Goal: Task Accomplishment & Management: Complete application form

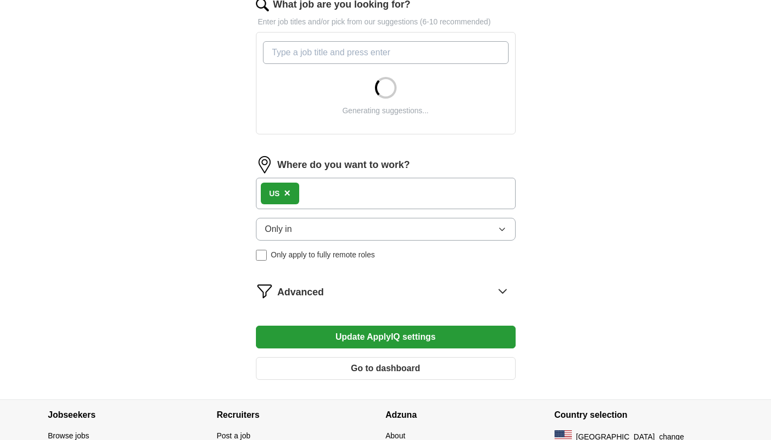
scroll to position [376, 0]
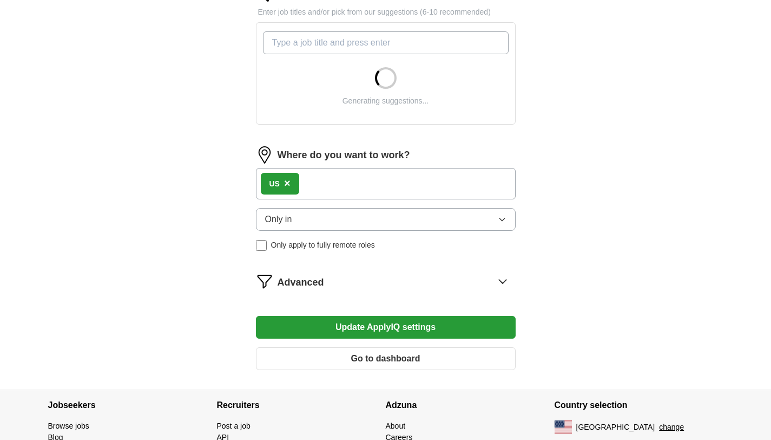
click at [309, 224] on button "Only in" at bounding box center [386, 219] width 260 height 23
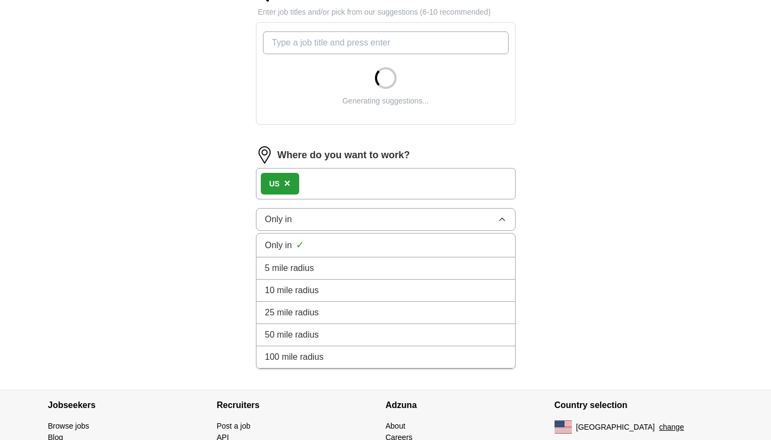
click at [318, 360] on span "100 mile radius" at bounding box center [294, 356] width 59 height 13
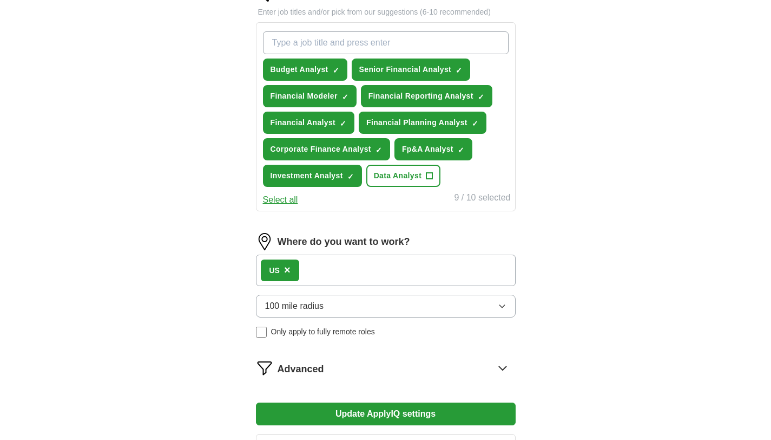
click at [288, 271] on span "×" at bounding box center [287, 270] width 6 height 12
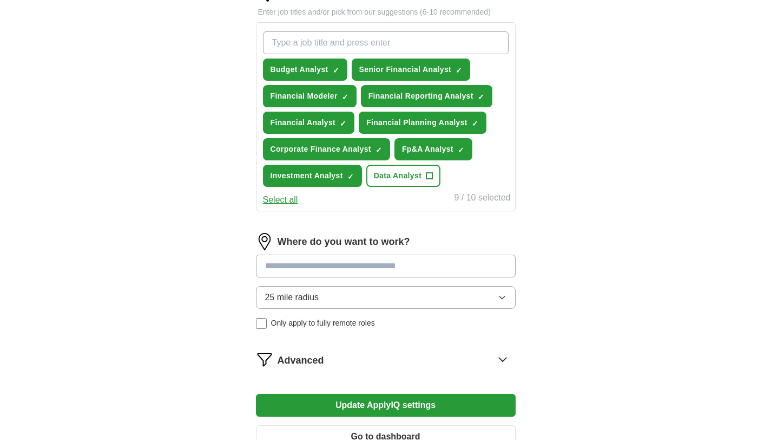
click at [284, 271] on input at bounding box center [386, 265] width 260 height 23
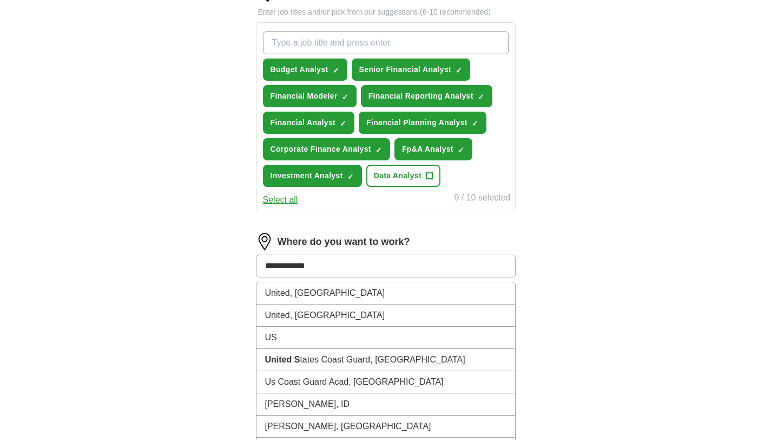
type input "**********"
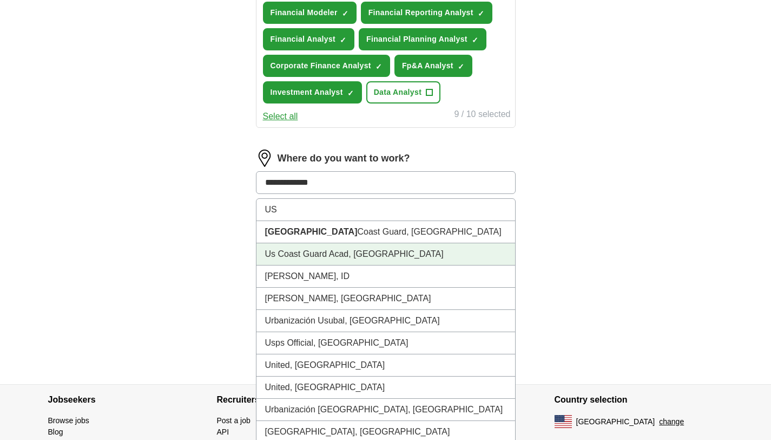
scroll to position [513, 0]
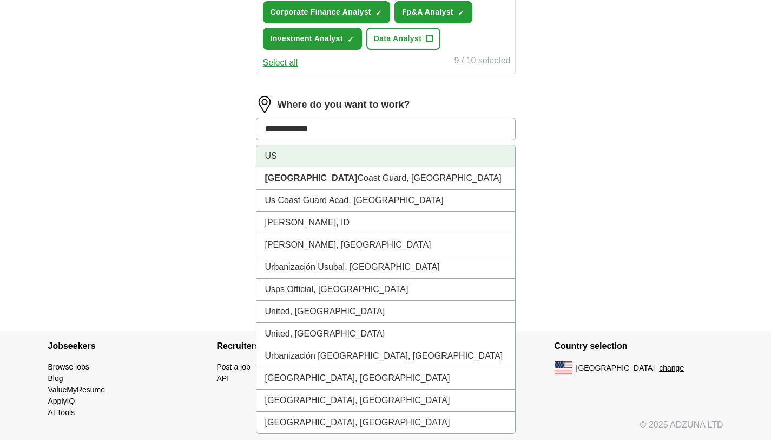
click at [284, 159] on li "US" at bounding box center [386, 156] width 259 height 22
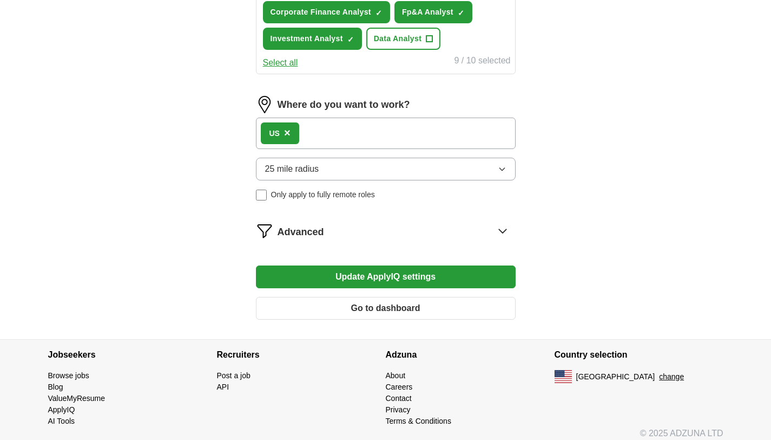
click at [283, 175] on span "25 mile radius" at bounding box center [292, 168] width 54 height 13
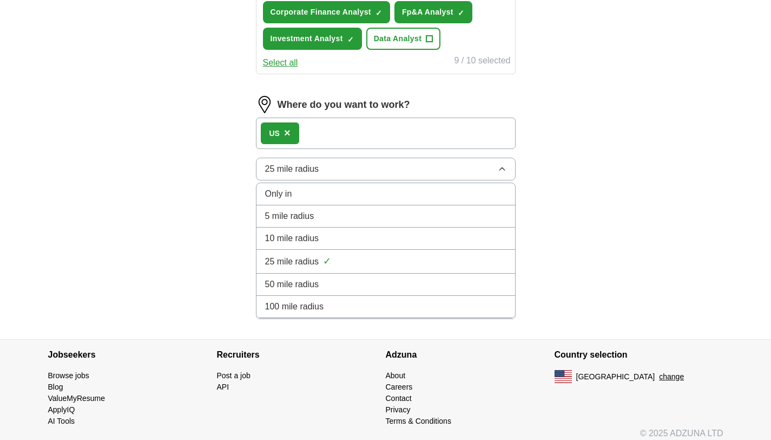
click at [284, 316] on li "100 mile radius" at bounding box center [386, 307] width 259 height 22
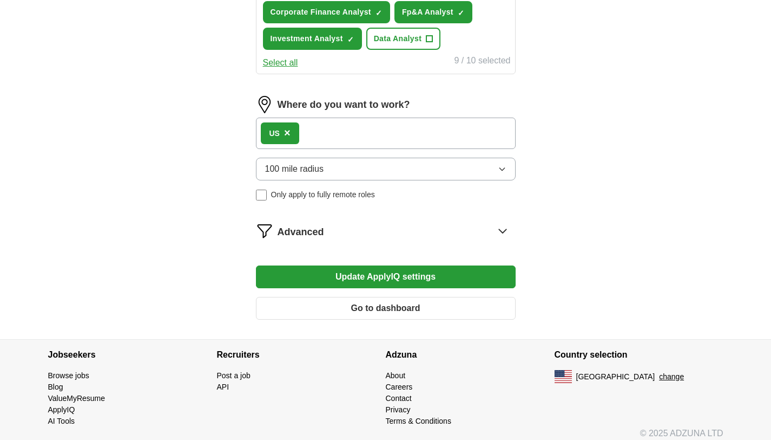
click at [348, 278] on button "Update ApplyIQ settings" at bounding box center [386, 276] width 260 height 23
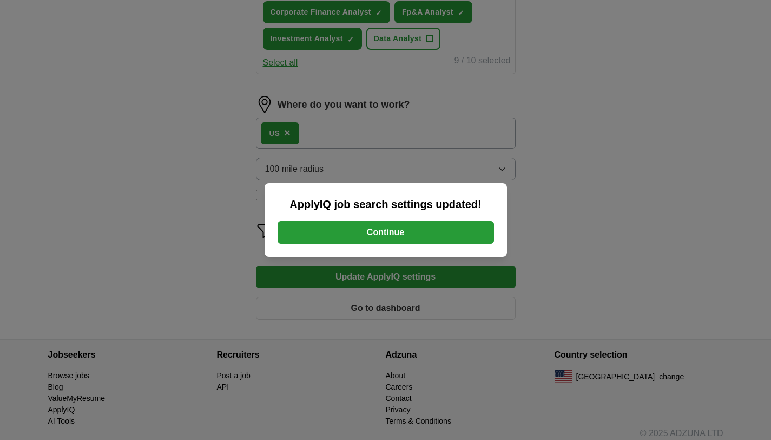
click at [349, 225] on button "Continue" at bounding box center [386, 232] width 217 height 23
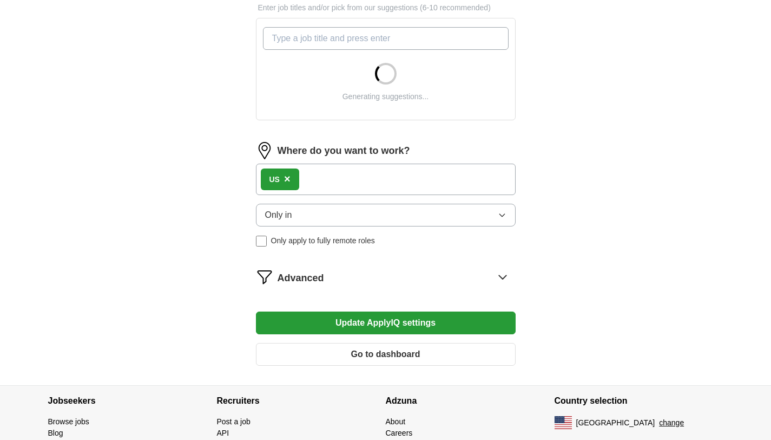
scroll to position [435, 0]
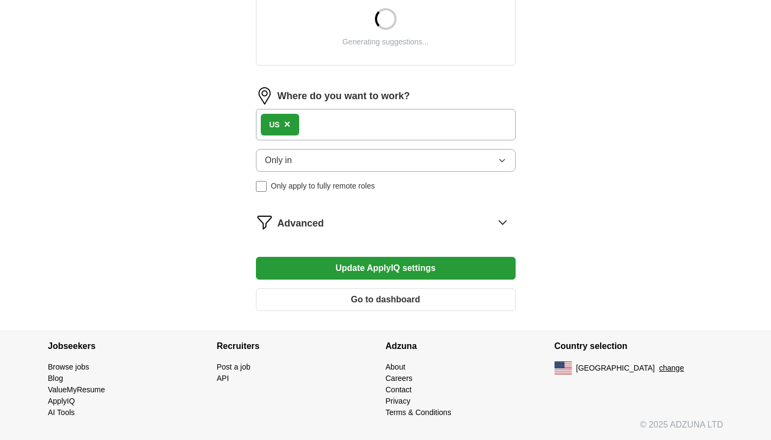
click at [286, 126] on span "×" at bounding box center [287, 124] width 6 height 12
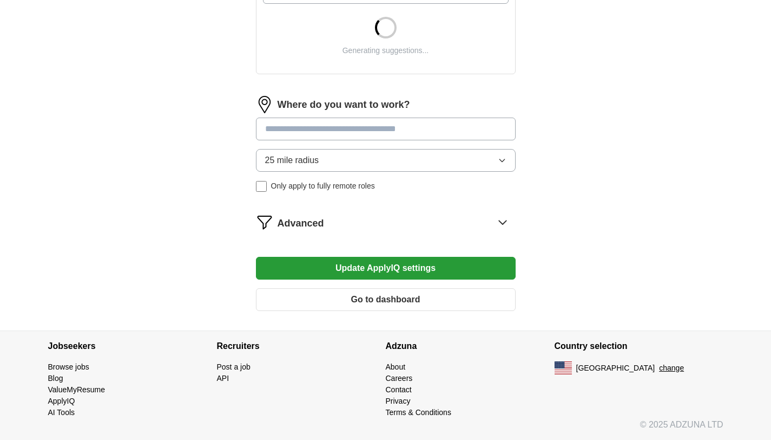
scroll to position [427, 0]
click at [280, 133] on input at bounding box center [386, 128] width 260 height 23
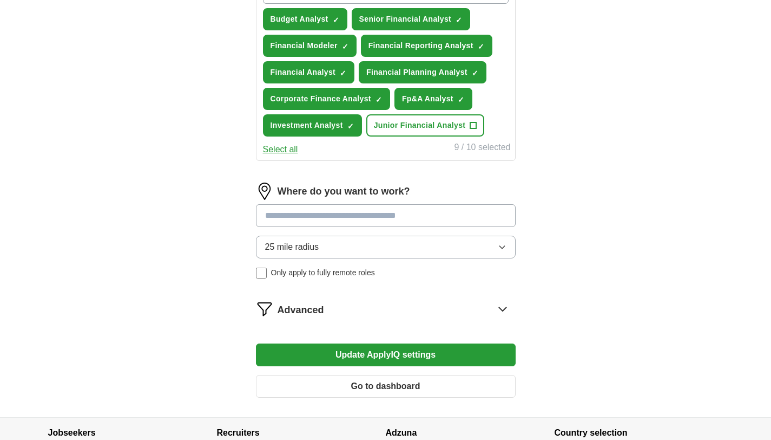
click at [300, 314] on form "Select a resume Vamakshi Shah_Resume.pdf 09/30/2025, 20:13 Upload a different r…" at bounding box center [386, 63] width 260 height 685
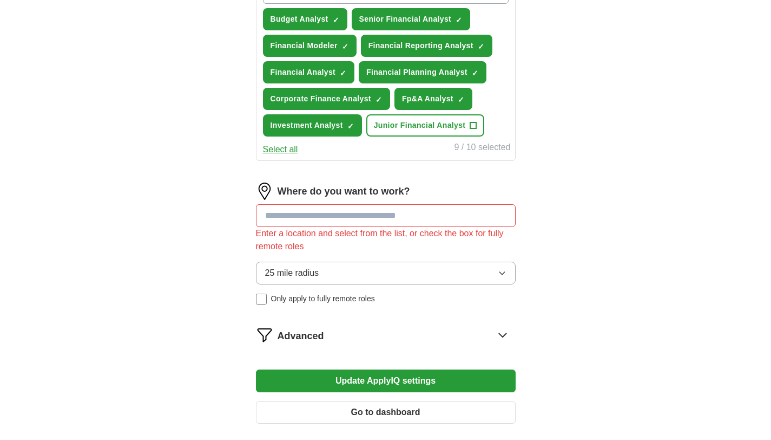
click at [293, 331] on span "Advanced" at bounding box center [301, 336] width 47 height 15
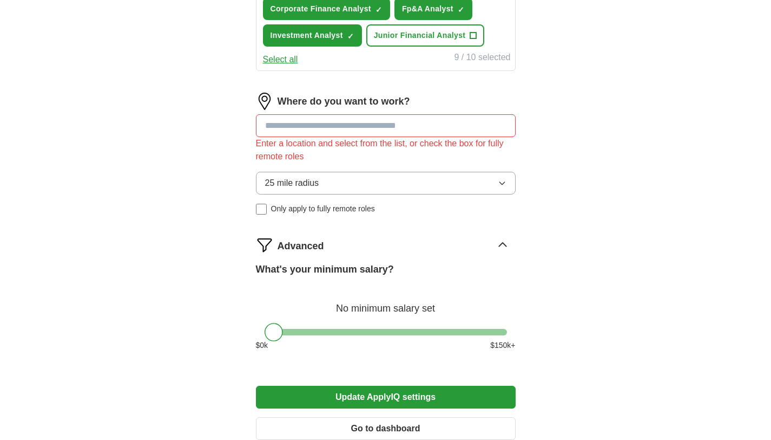
scroll to position [516, 0]
click at [318, 265] on label "What's your minimum salary?" at bounding box center [325, 269] width 138 height 15
click at [292, 127] on input at bounding box center [386, 125] width 260 height 23
click at [396, 134] on input at bounding box center [386, 125] width 260 height 23
click at [345, 123] on input at bounding box center [386, 125] width 260 height 23
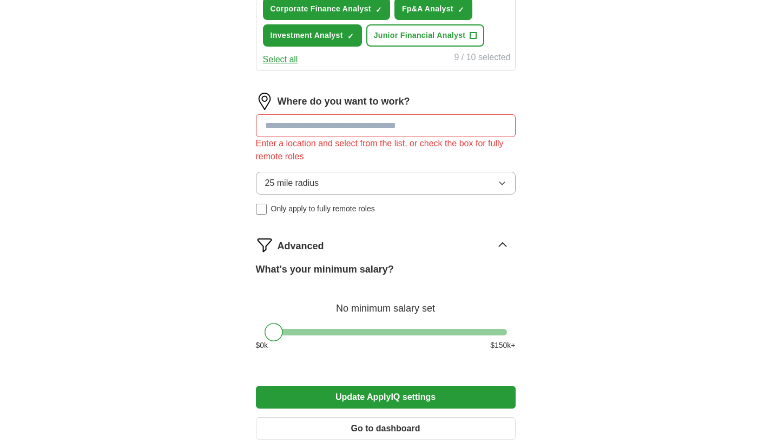
click at [320, 123] on input at bounding box center [386, 125] width 260 height 23
click at [318, 123] on input at bounding box center [386, 125] width 260 height 23
click at [502, 245] on icon at bounding box center [502, 244] width 17 height 17
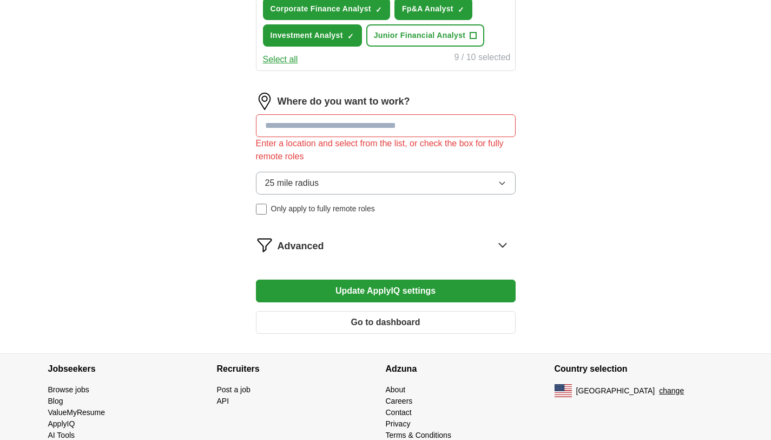
click at [314, 129] on input at bounding box center [386, 125] width 260 height 23
click at [296, 126] on input at bounding box center [386, 125] width 260 height 23
type input "***"
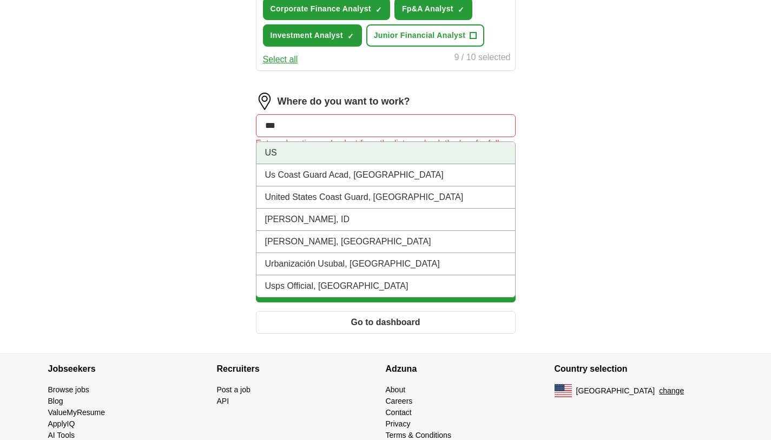
click at [293, 159] on li "US" at bounding box center [386, 153] width 259 height 22
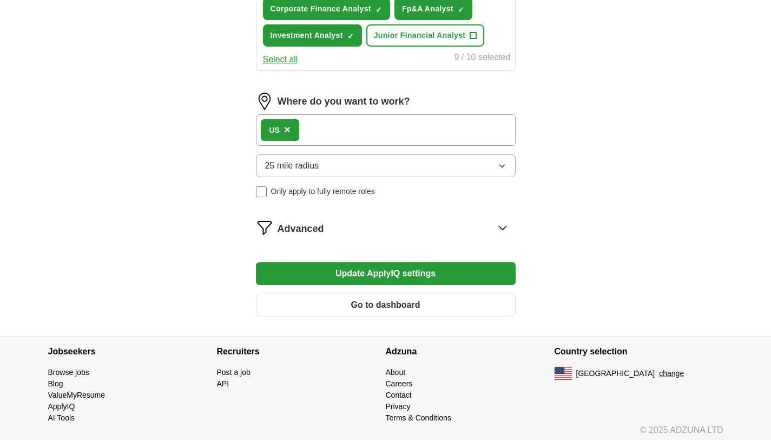
click at [362, 271] on button "Update ApplyIQ settings" at bounding box center [386, 273] width 260 height 23
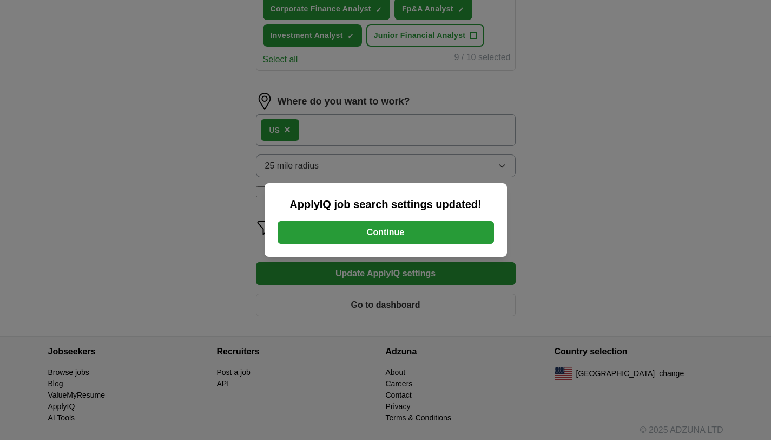
click at [332, 221] on button "Continue" at bounding box center [386, 232] width 217 height 23
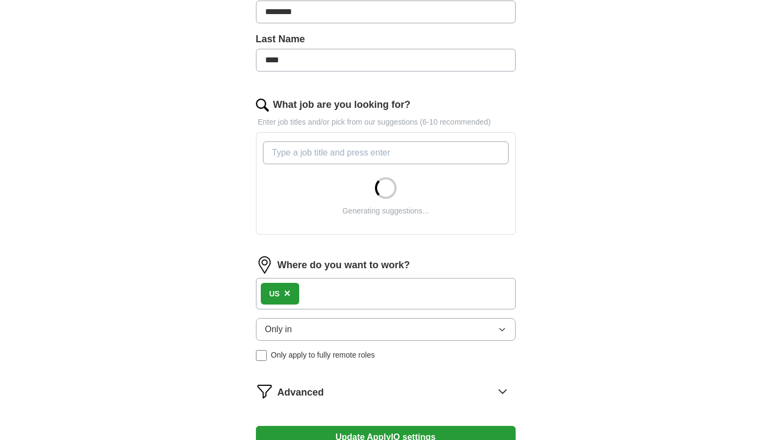
scroll to position [435, 0]
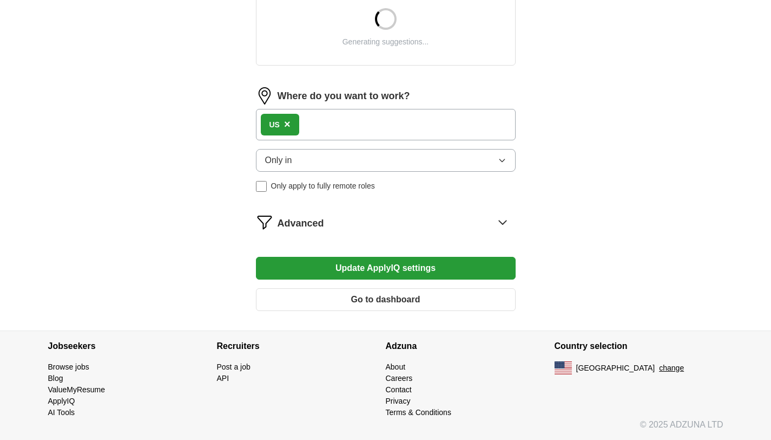
click at [291, 126] on div "US ×" at bounding box center [280, 125] width 38 height 22
click at [286, 126] on span "×" at bounding box center [287, 124] width 6 height 12
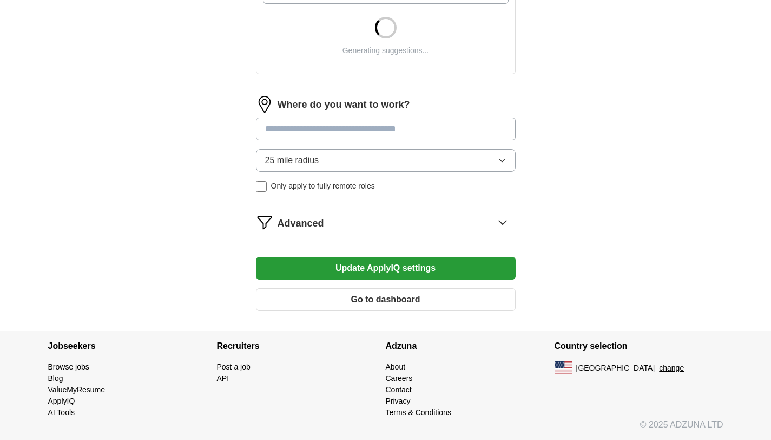
click at [281, 127] on form "Select a resume Vamakshi Shah_Resume.pdf 09/30/2025, 20:13 Upload a different r…" at bounding box center [386, 20] width 260 height 598
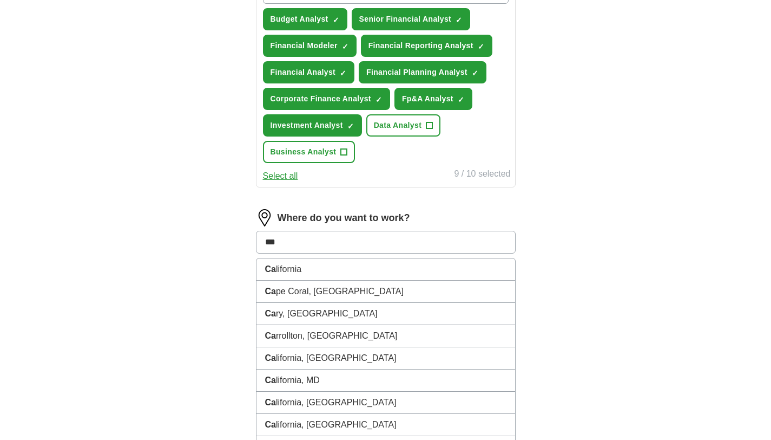
type input "****"
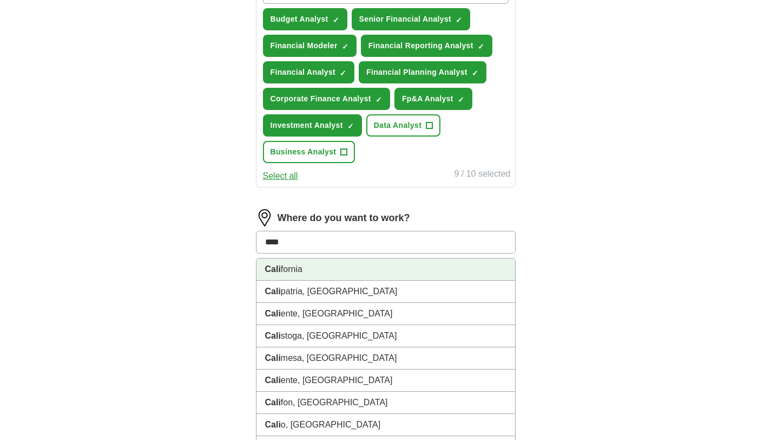
click at [292, 267] on li "Cali fornia" at bounding box center [386, 269] width 259 height 22
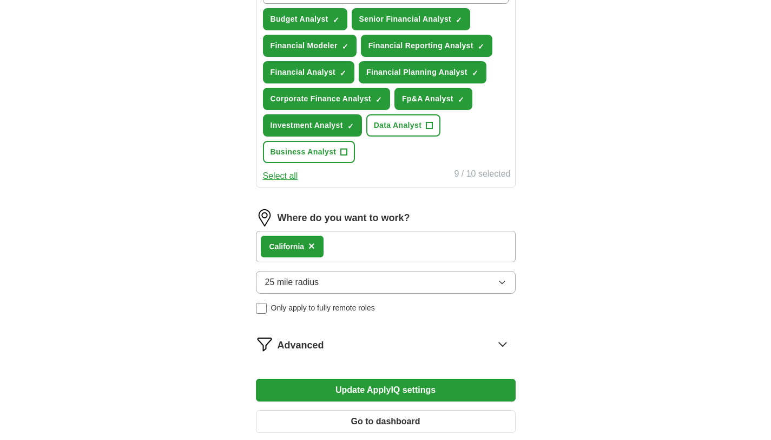
click at [295, 283] on span "25 mile radius" at bounding box center [292, 282] width 54 height 13
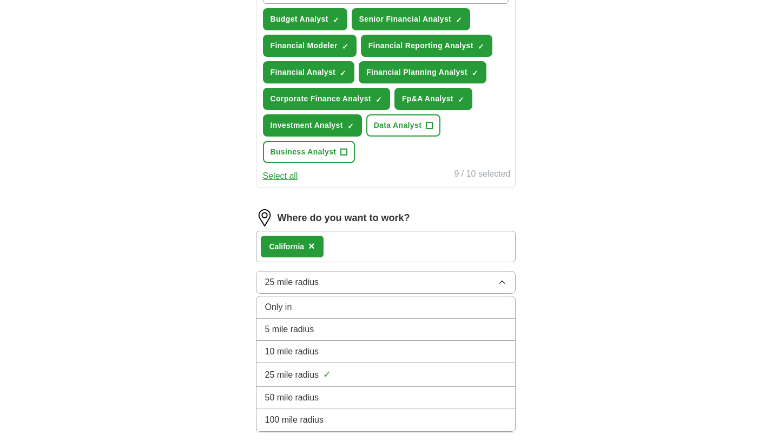
click at [298, 418] on span "100 mile radius" at bounding box center [294, 419] width 59 height 13
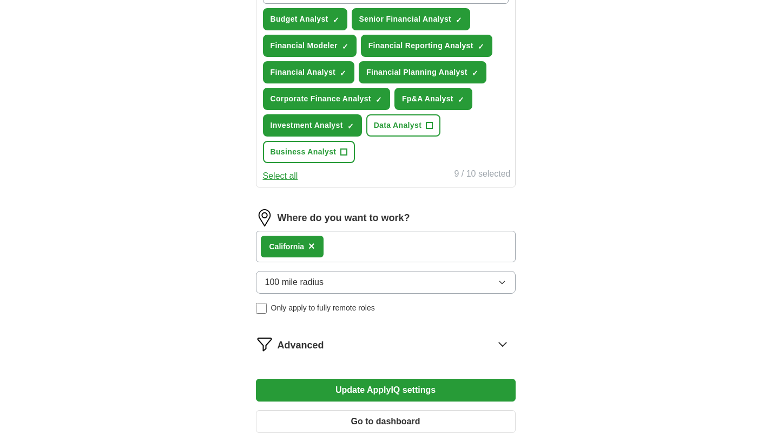
click at [359, 388] on button "Update ApplyIQ settings" at bounding box center [386, 389] width 260 height 23
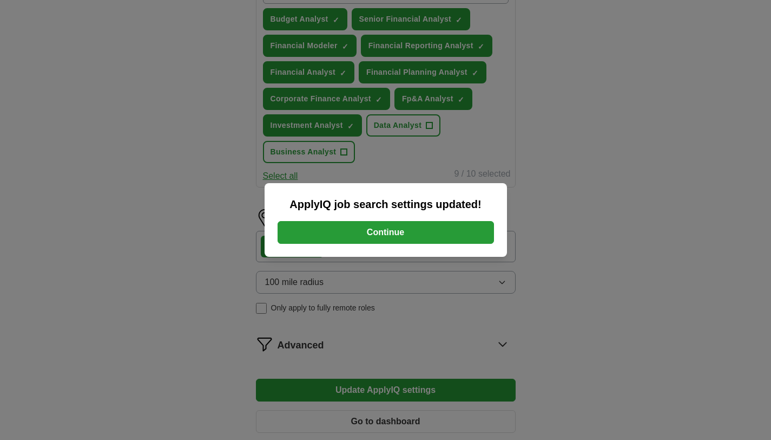
click at [305, 230] on button "Continue" at bounding box center [386, 232] width 217 height 23
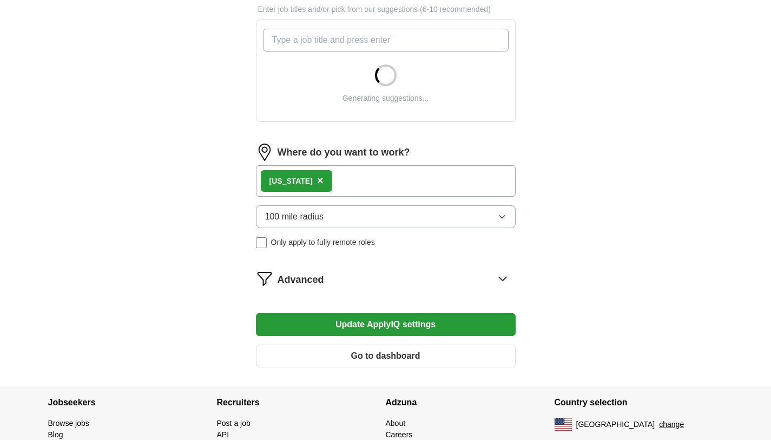
scroll to position [382, 0]
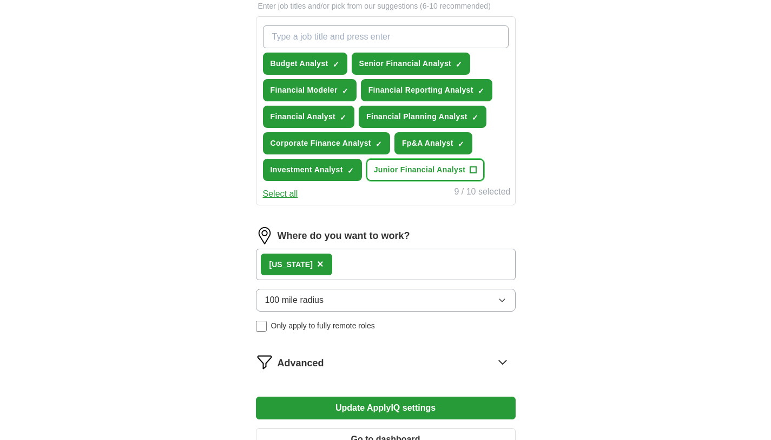
click at [393, 172] on span "Junior Financial Analyst" at bounding box center [420, 169] width 92 height 11
click at [317, 266] on span "×" at bounding box center [320, 264] width 6 height 12
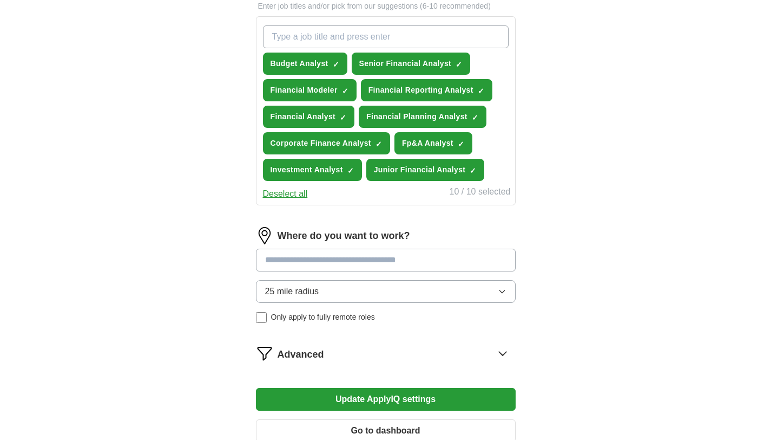
click at [304, 259] on input at bounding box center [386, 259] width 260 height 23
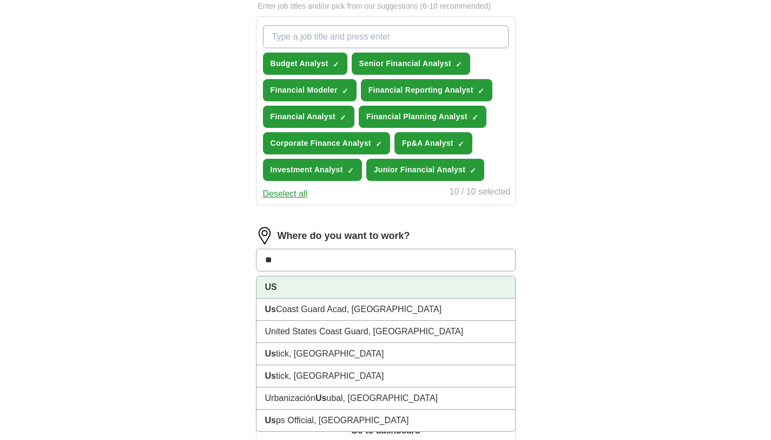
click at [312, 287] on li "US" at bounding box center [386, 287] width 259 height 22
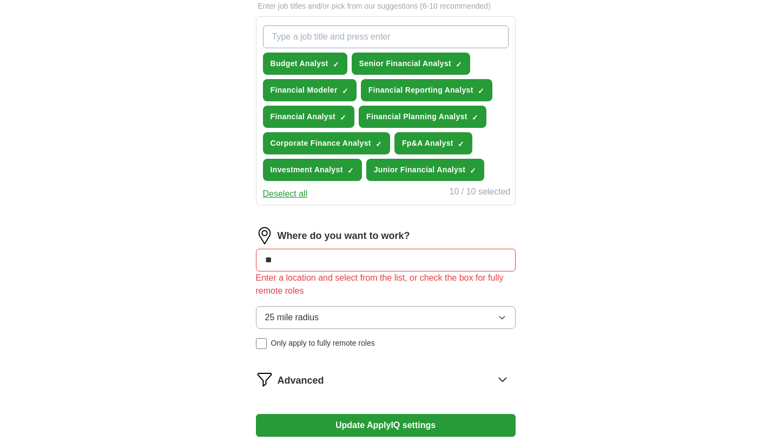
click at [303, 297] on div "Where do you want to work? ** Enter a location and select from the list, or che…" at bounding box center [386, 292] width 260 height 130
click at [188, 304] on div "ApplyIQ Let ApplyIQ do the hard work of searching and applying for jobs. Just t…" at bounding box center [386, 69] width 693 height 836
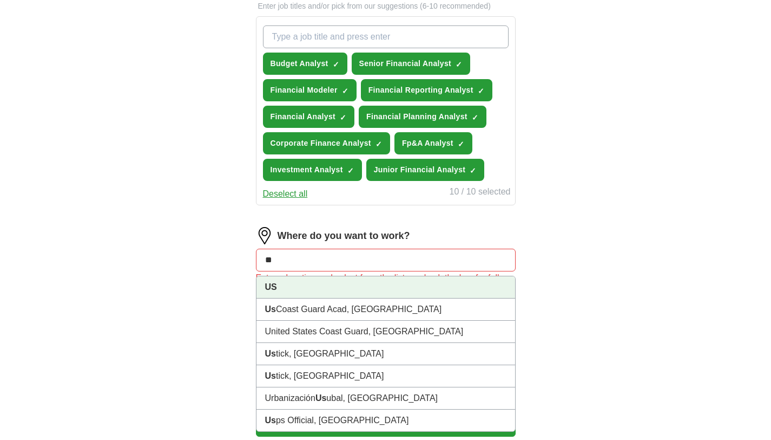
click at [276, 260] on input "**" at bounding box center [386, 259] width 260 height 23
click at [280, 292] on li "US" at bounding box center [386, 287] width 259 height 22
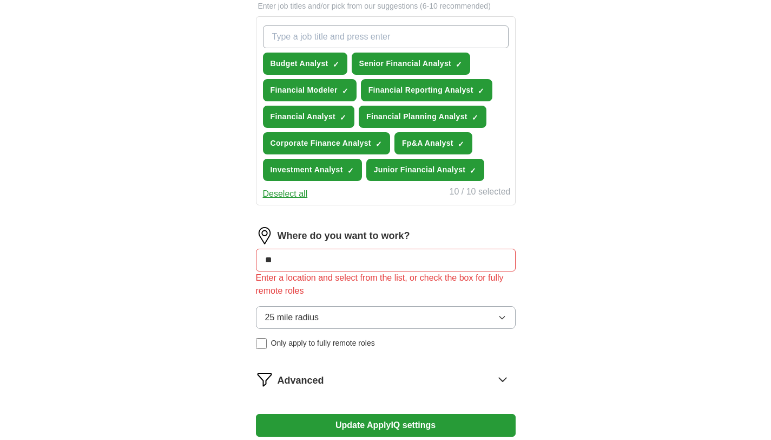
click at [298, 319] on span "25 mile radius" at bounding box center [292, 317] width 54 height 13
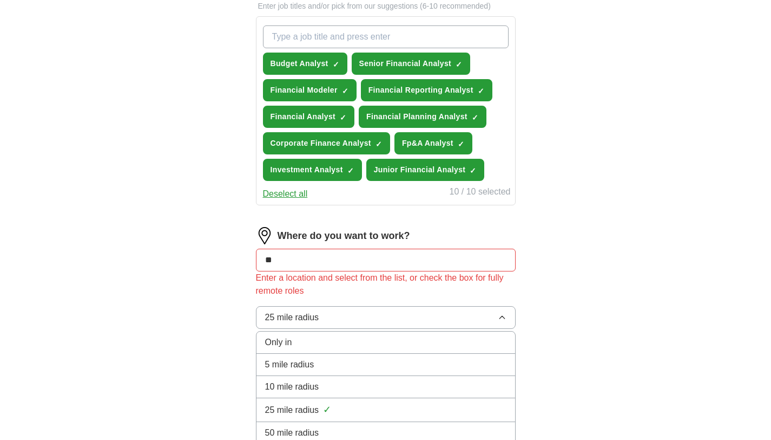
scroll to position [476, 0]
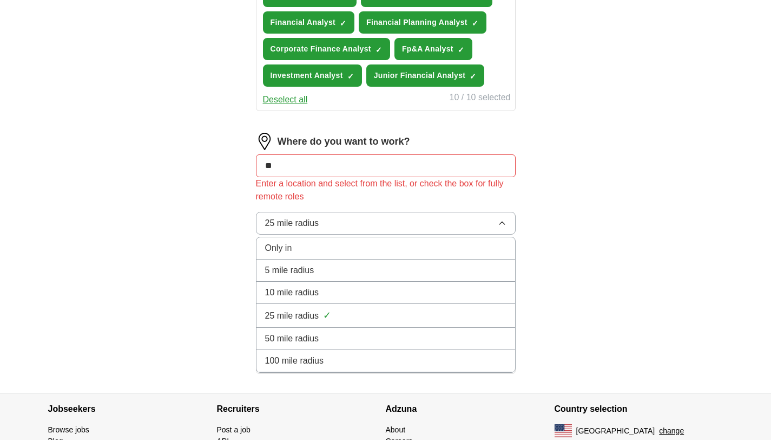
click at [299, 369] on li "100 mile radius" at bounding box center [386, 361] width 259 height 22
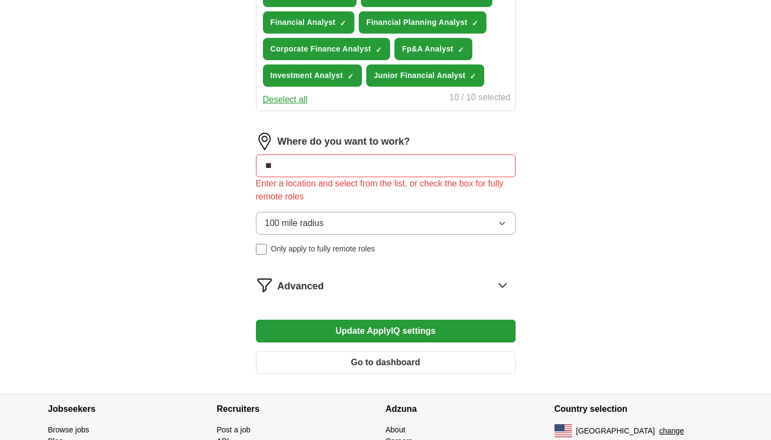
click at [313, 161] on input "**" at bounding box center [386, 165] width 260 height 23
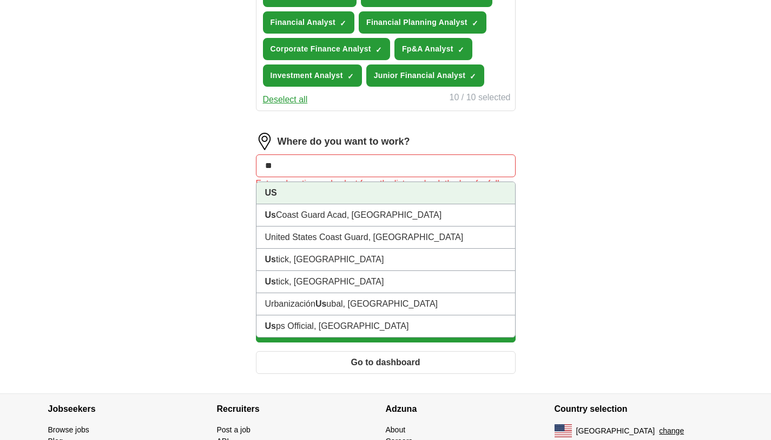
click at [301, 196] on li "US" at bounding box center [386, 193] width 259 height 22
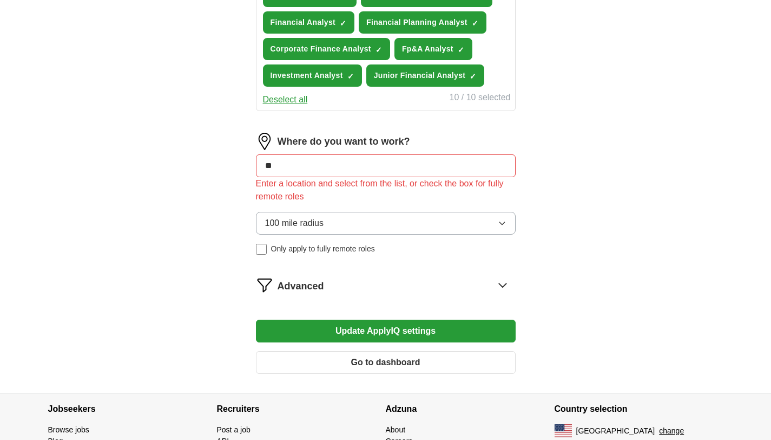
click at [333, 336] on button "Update ApplyIQ settings" at bounding box center [386, 330] width 260 height 23
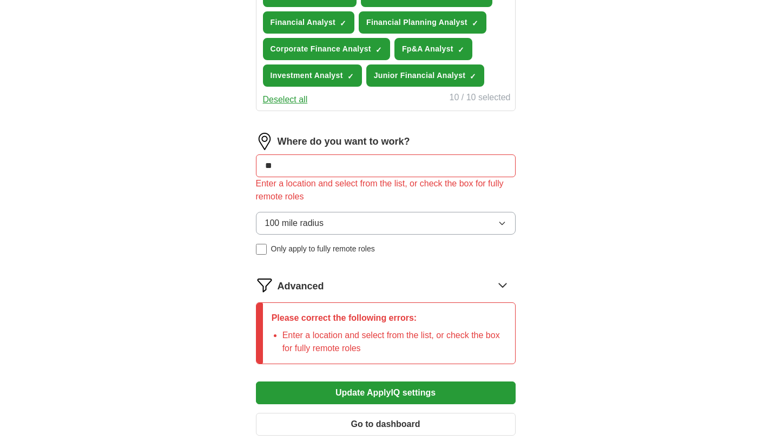
click at [312, 158] on input "**" at bounding box center [386, 165] width 260 height 23
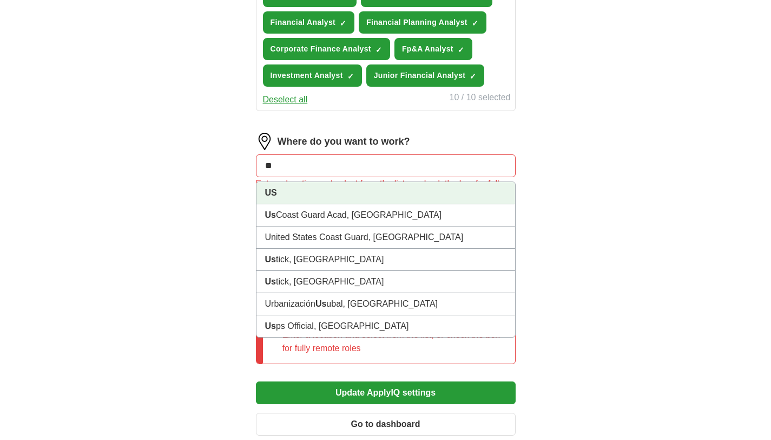
click at [268, 192] on strong "US" at bounding box center [271, 192] width 12 height 9
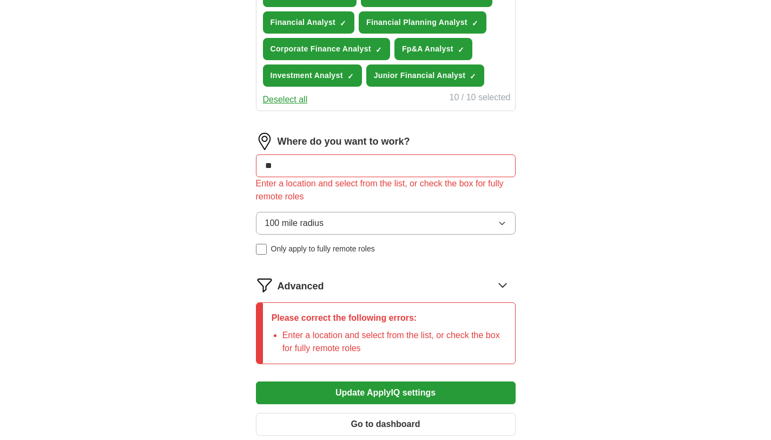
click at [289, 161] on input "**" at bounding box center [386, 165] width 260 height 23
type input "**"
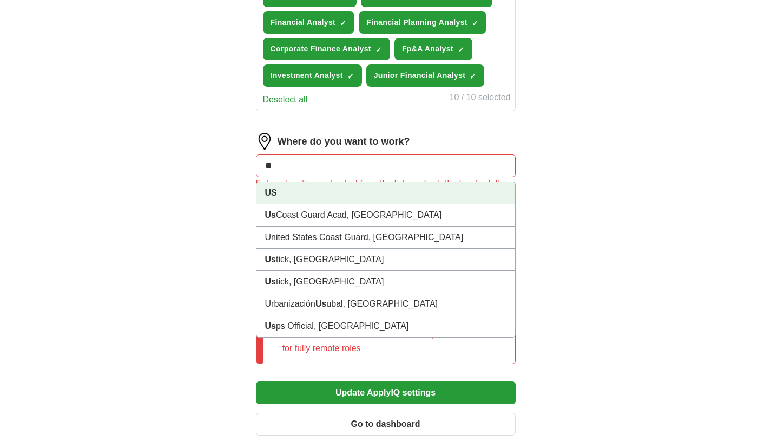
click at [289, 189] on li "US" at bounding box center [386, 193] width 259 height 22
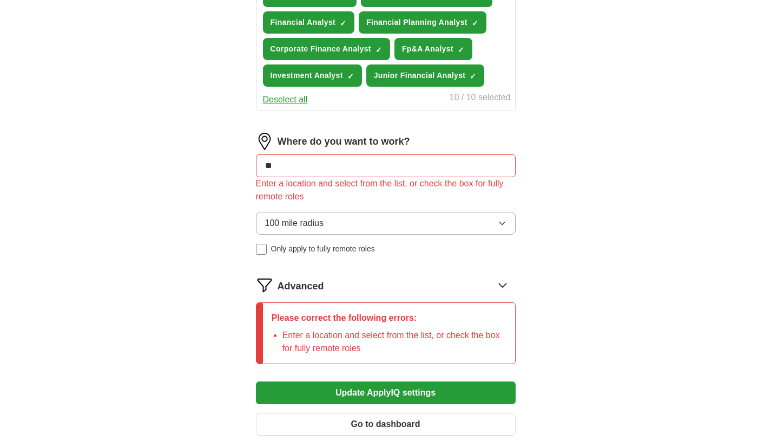
click at [357, 389] on button "Update ApplyIQ settings" at bounding box center [386, 392] width 260 height 23
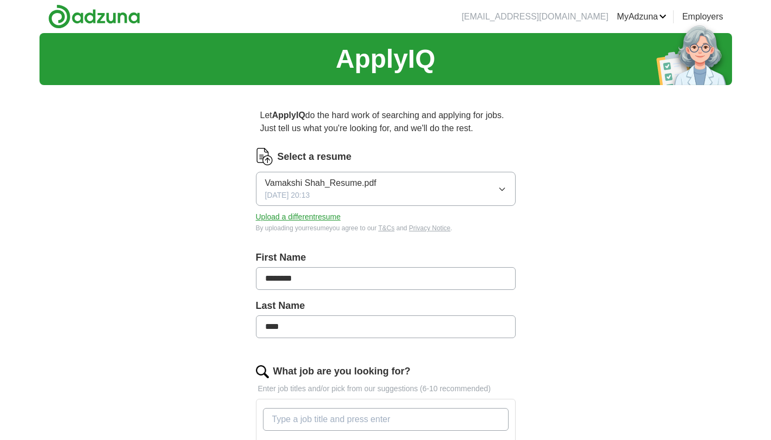
scroll to position [435, 0]
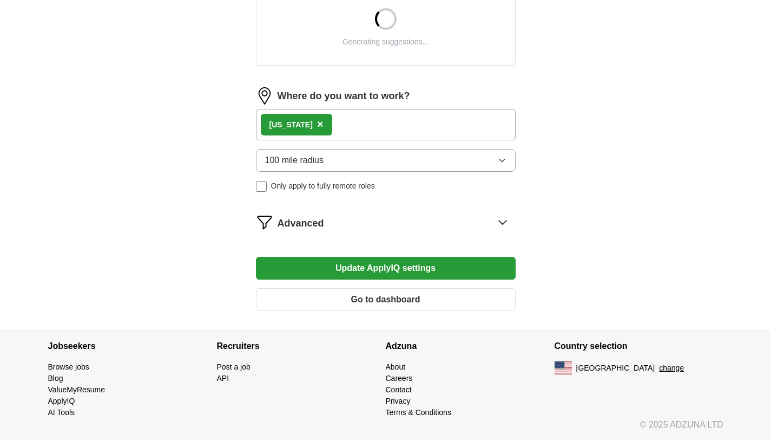
click at [317, 126] on span "×" at bounding box center [320, 124] width 6 height 12
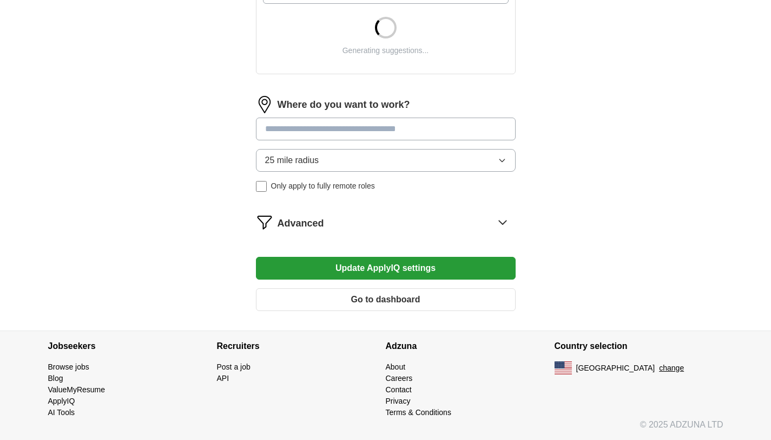
scroll to position [427, 0]
click at [289, 132] on input at bounding box center [386, 128] width 260 height 23
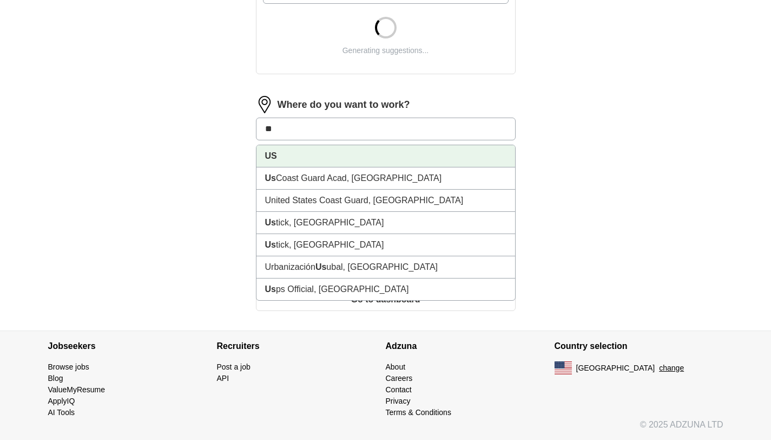
click at [297, 150] on li "US" at bounding box center [386, 156] width 259 height 22
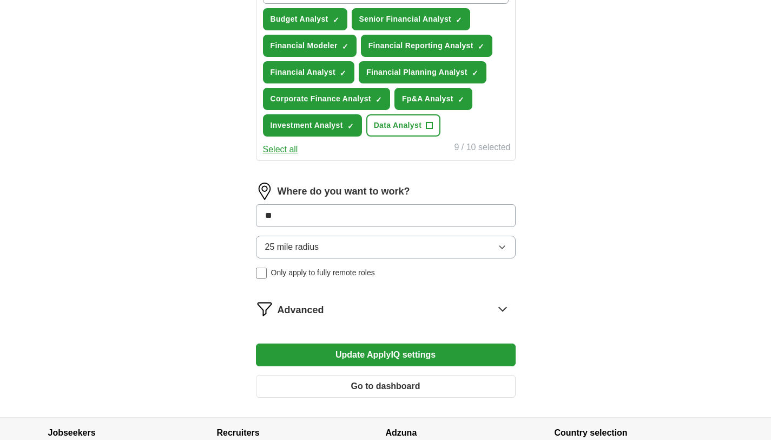
type input "**"
click at [309, 249] on div "Where do you want to work? ** 25 mile radius Only apply to fully remote roles" at bounding box center [386, 234] width 260 height 104
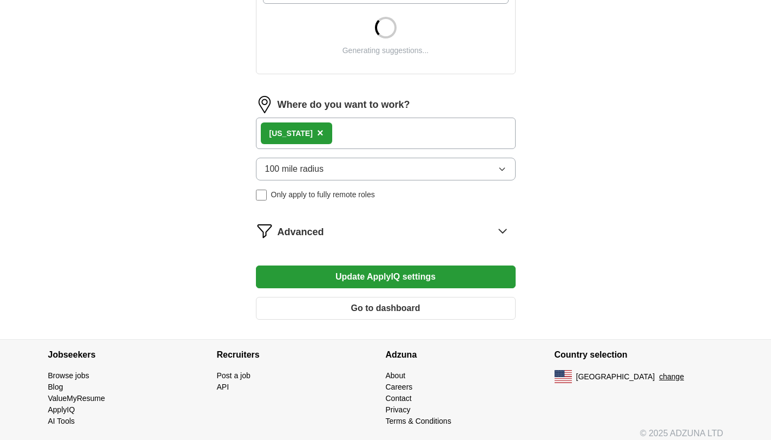
click at [316, 134] on div "[US_STATE] ×" at bounding box center [296, 133] width 71 height 22
click at [317, 133] on span "×" at bounding box center [320, 133] width 6 height 12
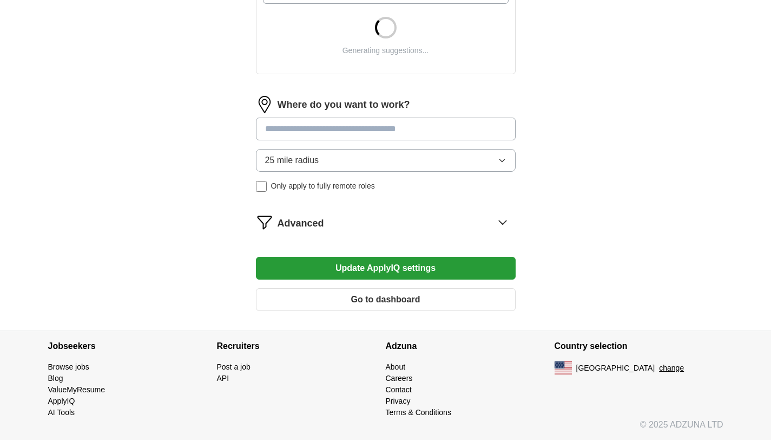
click at [292, 133] on input at bounding box center [386, 128] width 260 height 23
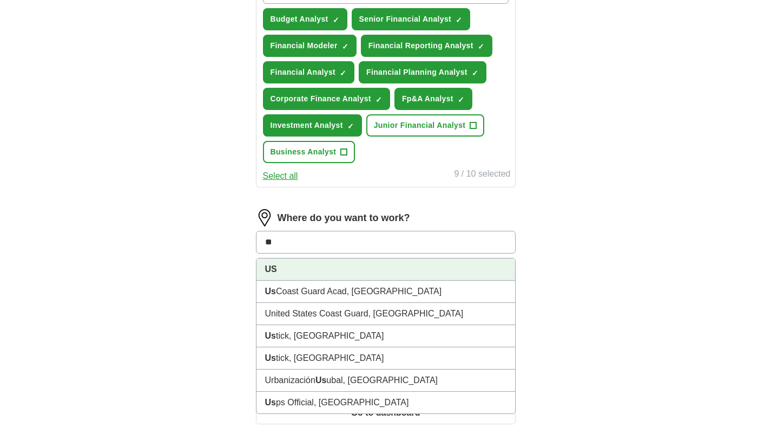
click at [302, 268] on li "US" at bounding box center [386, 269] width 259 height 22
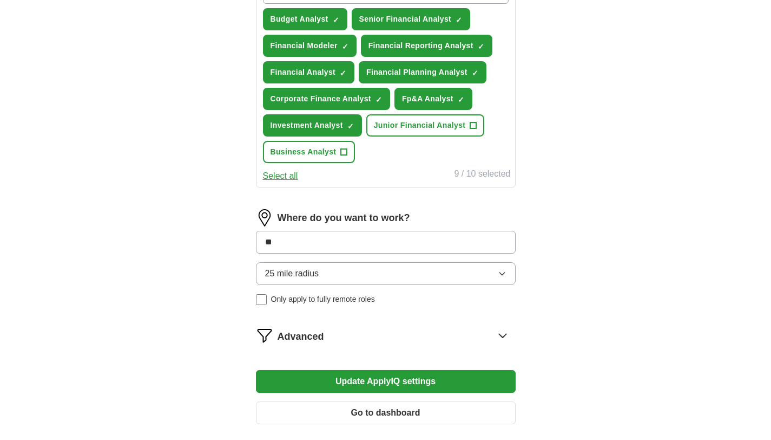
type input "**"
click at [348, 383] on form "Select a resume Vamakshi Shah_Resume.pdf [DATE] 20:13 Upload a different resume…" at bounding box center [386, 76] width 260 height 711
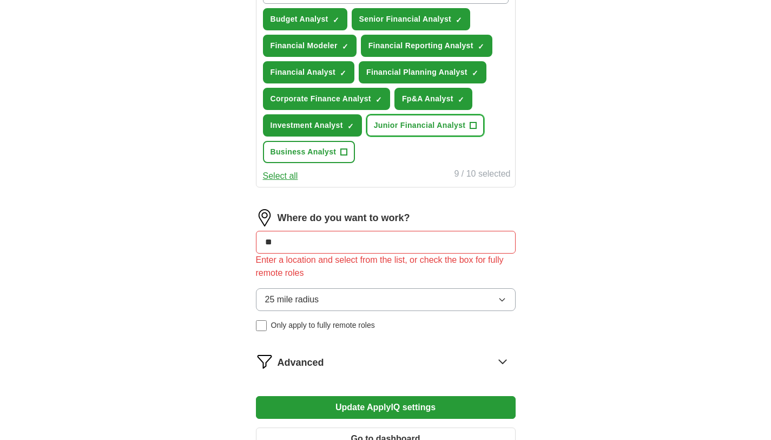
click at [430, 121] on span "Junior Financial Analyst" at bounding box center [420, 125] width 92 height 11
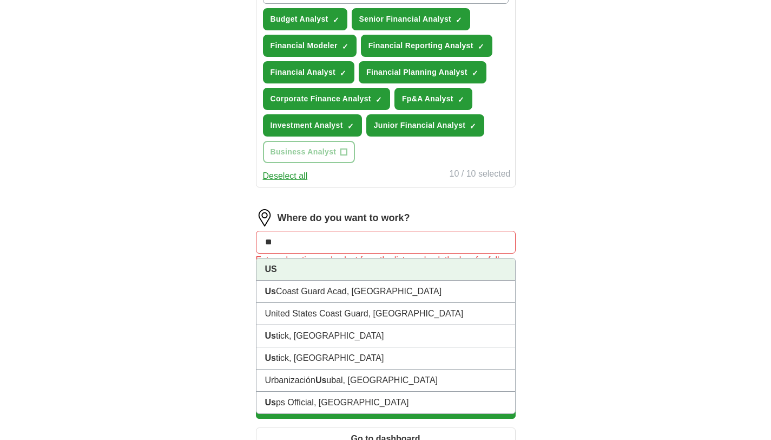
drag, startPoint x: 324, startPoint y: 245, endPoint x: 234, endPoint y: 240, distance: 89.5
click at [234, 240] on div "Let ApplyIQ do the hard work of searching and applying for jobs. Just tell us w…" at bounding box center [386, 68] width 346 height 802
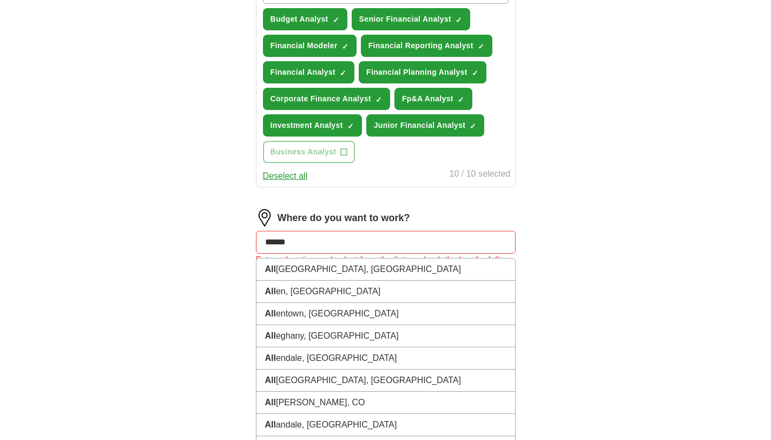
type input "******"
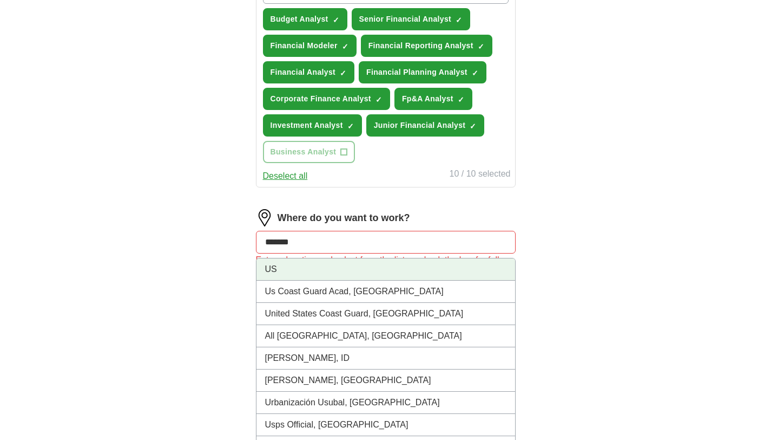
click at [278, 263] on li "US" at bounding box center [386, 269] width 259 height 22
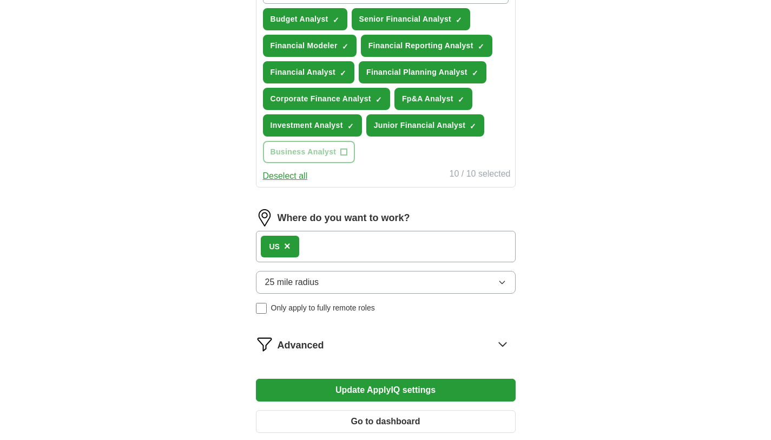
click at [351, 395] on button "Update ApplyIQ settings" at bounding box center [386, 389] width 260 height 23
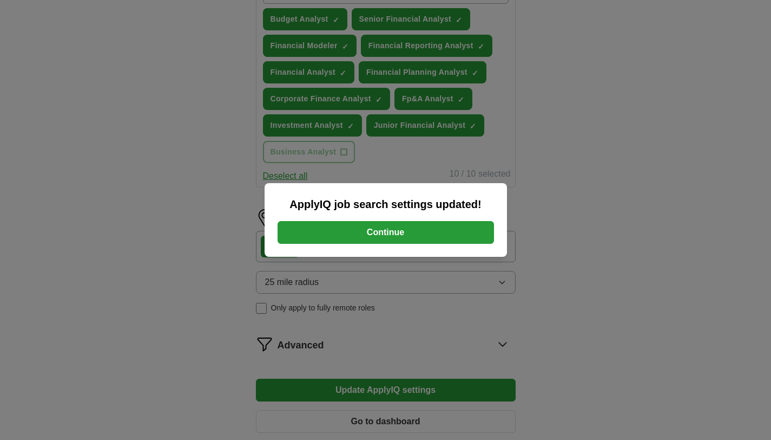
click at [351, 235] on button "Continue" at bounding box center [386, 232] width 217 height 23
